Goal: Find specific page/section: Find specific page/section

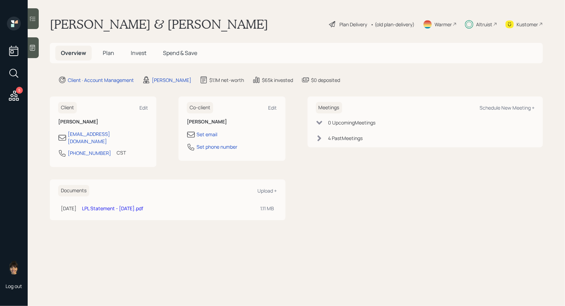
click at [529, 24] on div "Kustomer" at bounding box center [526, 24] width 21 height 7
click at [140, 52] on span "Invest" at bounding box center [139, 53] width 16 height 8
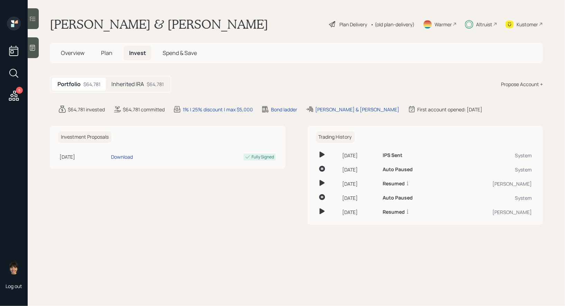
click at [105, 54] on span "Plan" at bounding box center [106, 53] width 11 height 8
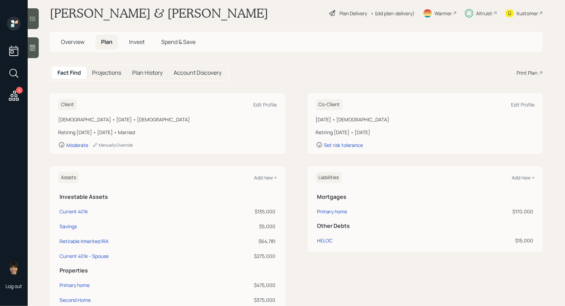
scroll to position [12, 0]
click at [34, 51] on div at bounding box center [33, 47] width 11 height 21
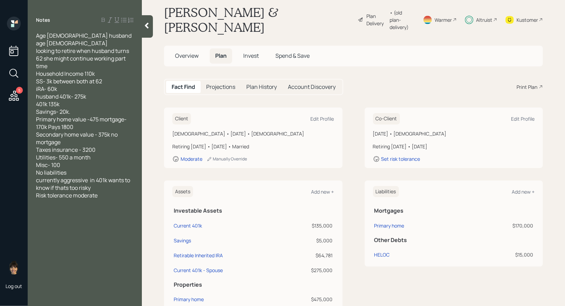
click at [444, 16] on div "Warmer" at bounding box center [442, 19] width 17 height 7
click at [389, 11] on div "• (old plan-delivery)" at bounding box center [401, 20] width 25 height 22
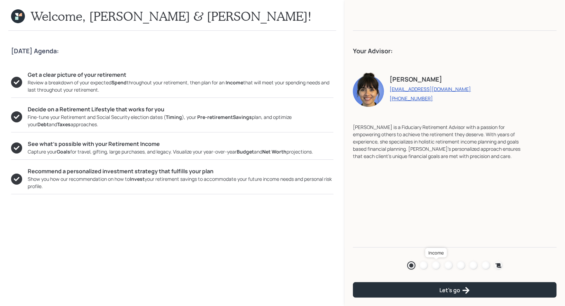
click at [437, 264] on div at bounding box center [436, 266] width 8 height 8
